Goal: Obtain resource: Download file/media

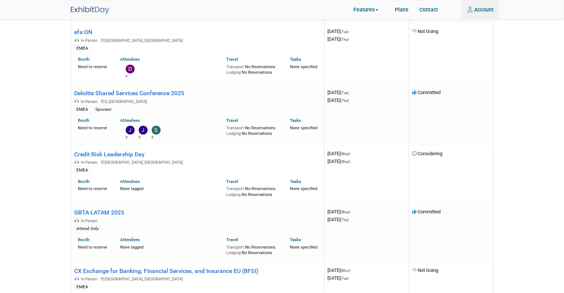
scroll to position [817, 0]
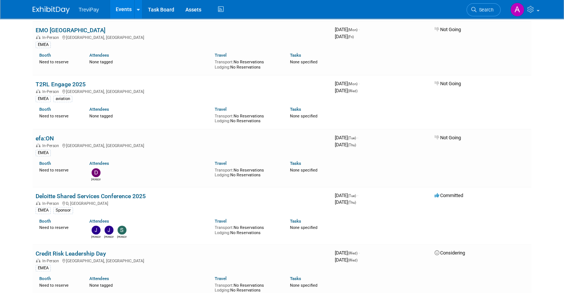
scroll to position [371, 0]
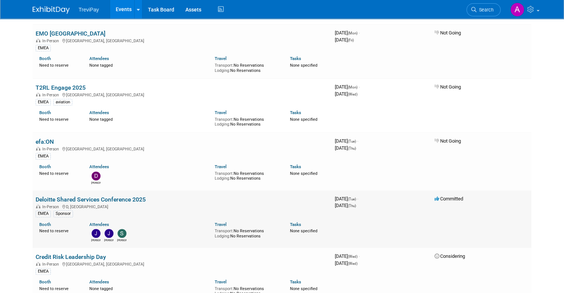
click at [82, 197] on link "Deloitte Shared Services Conference 2025" at bounding box center [91, 199] width 110 height 7
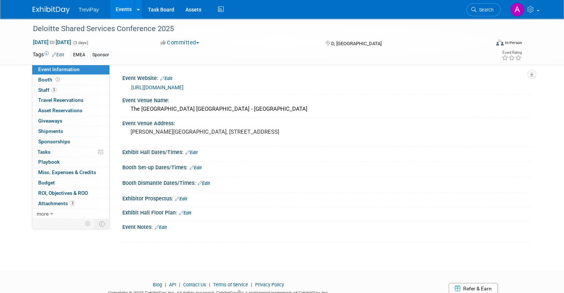
click at [184, 88] on link "[URL][DOMAIN_NAME]" at bounding box center [157, 88] width 52 height 6
click at [54, 202] on span "Attachments 3" at bounding box center [56, 204] width 37 height 6
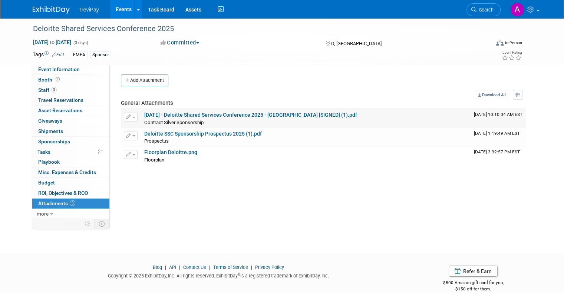
click at [218, 114] on link "2025-07-28 - Deloitte Shared Services Conference 2025 - Trevipay [SIGNED] (1).p…" at bounding box center [250, 115] width 213 height 6
click at [61, 204] on span "Attachments 3" at bounding box center [56, 204] width 37 height 6
click at [61, 203] on span "Attachments 3" at bounding box center [56, 204] width 37 height 6
click at [174, 152] on link "Floorplan Deloitte.png" at bounding box center [170, 152] width 53 height 6
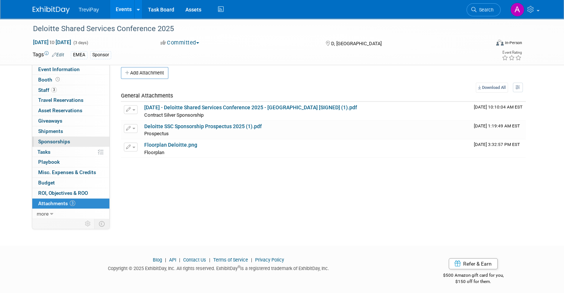
scroll to position [12, 0]
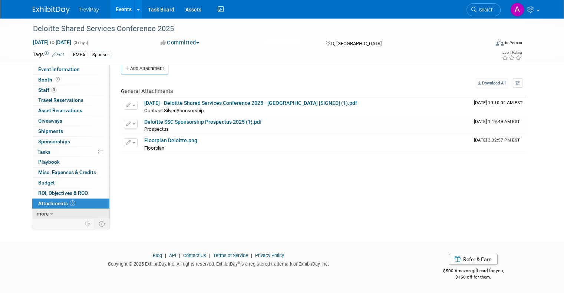
click at [40, 213] on span "more" at bounding box center [43, 214] width 12 height 6
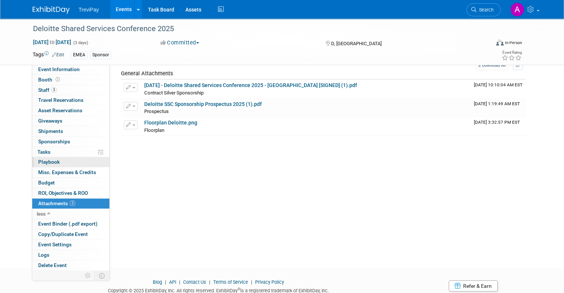
scroll to position [0, 0]
